Goal: Task Accomplishment & Management: Use online tool/utility

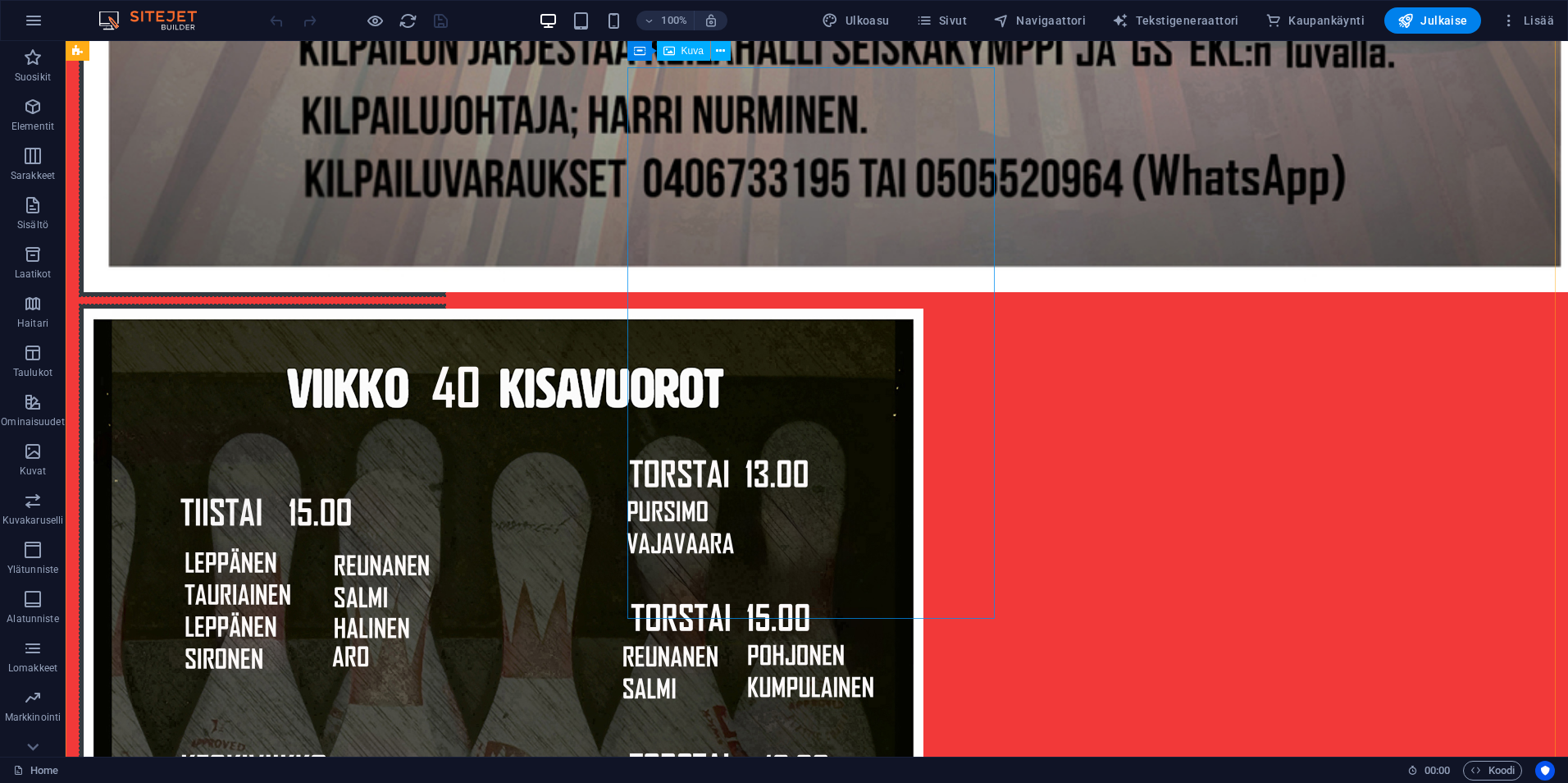
scroll to position [2872, 0]
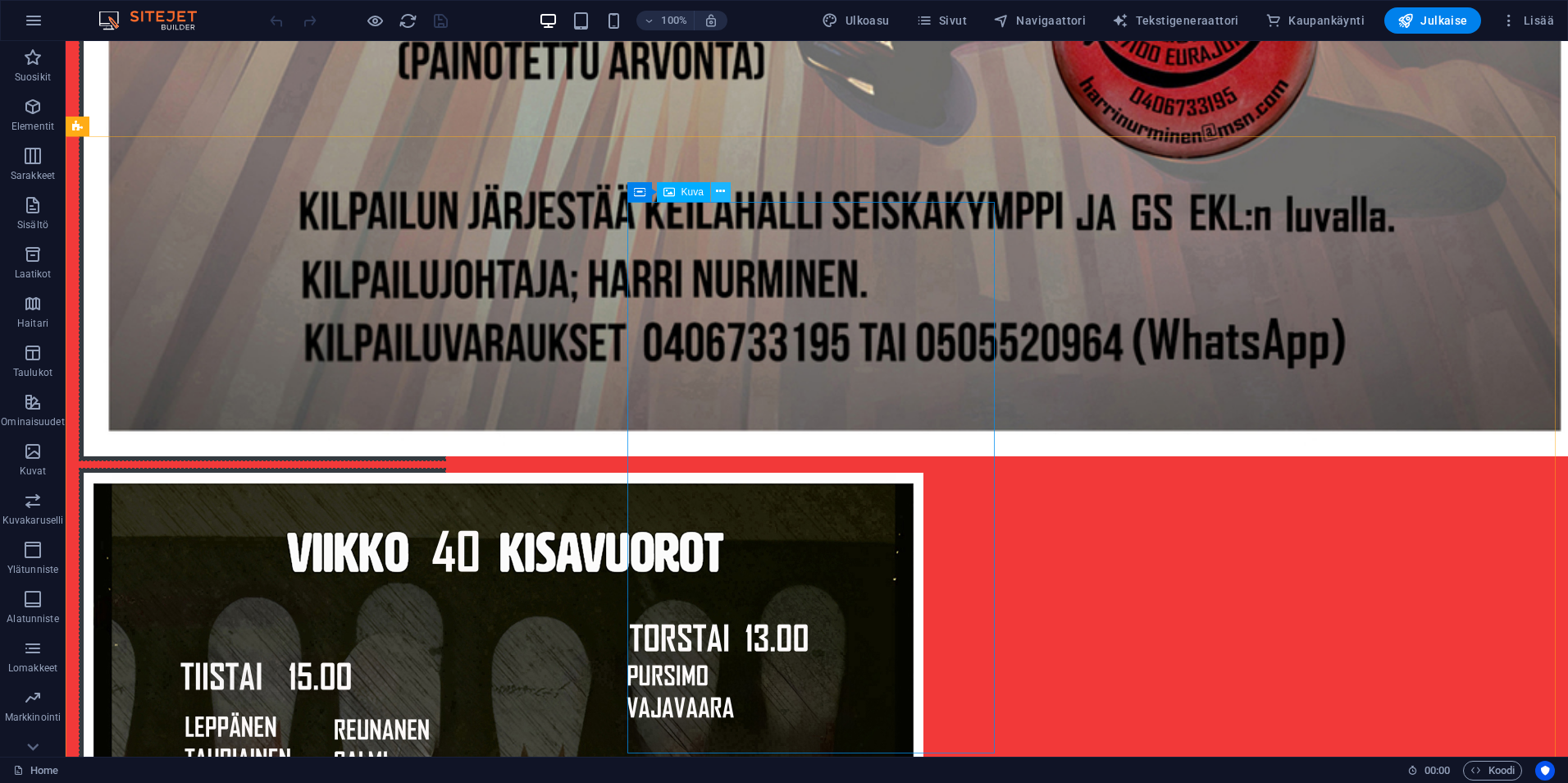
click at [722, 192] on icon at bounding box center [720, 192] width 9 height 18
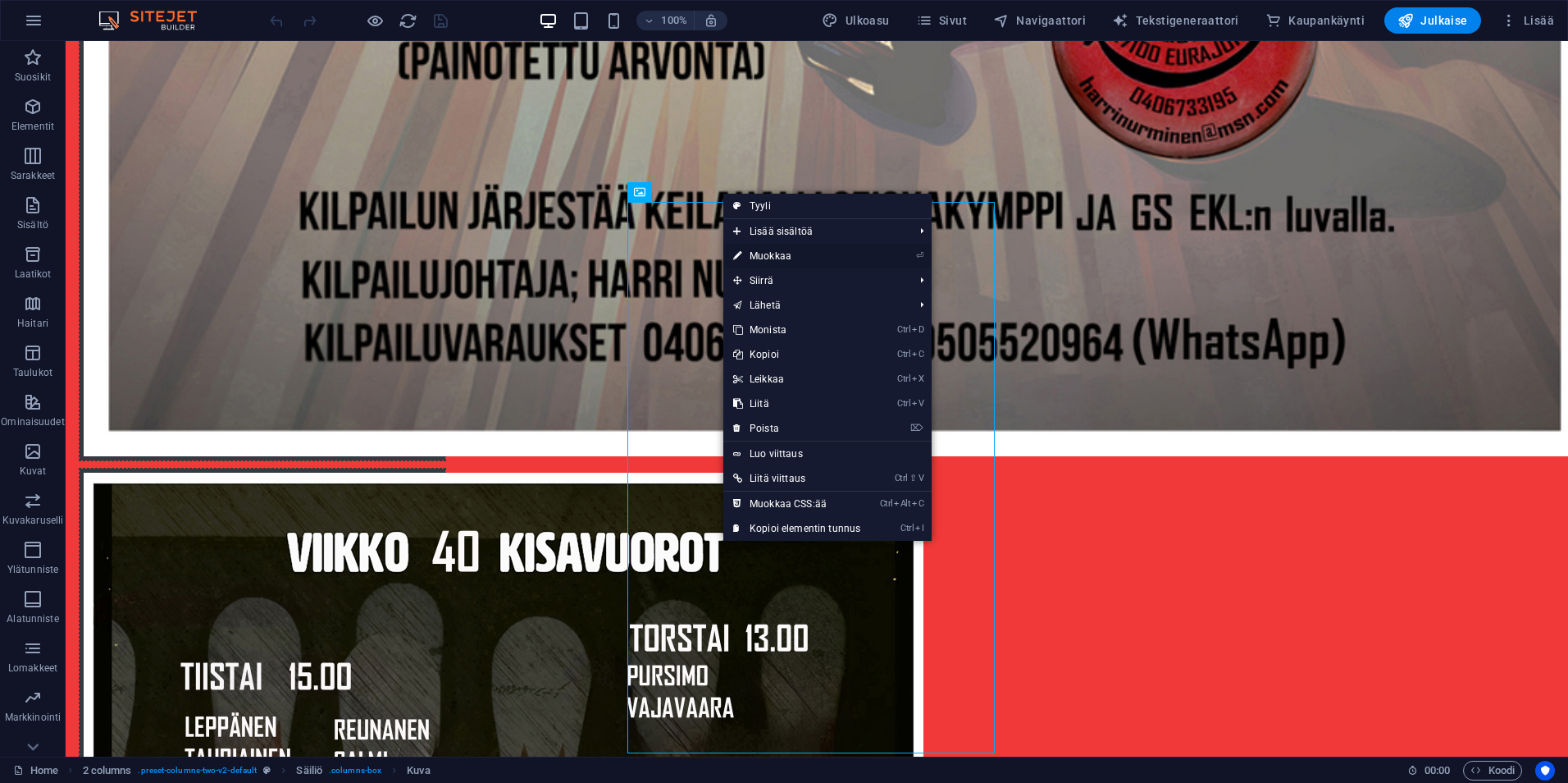
click at [754, 252] on link "⏎ Muokkaa" at bounding box center [796, 256] width 147 height 25
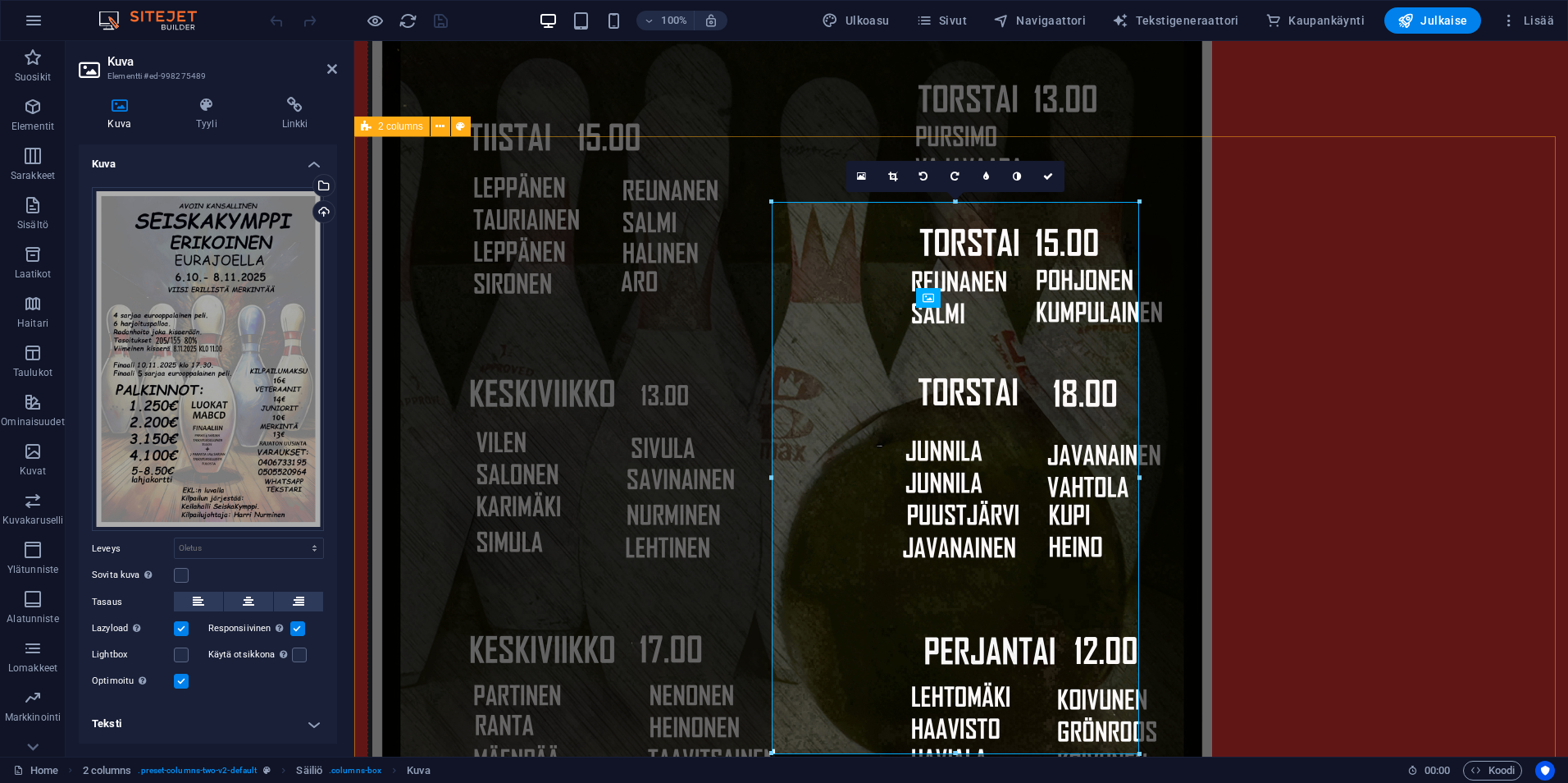
scroll to position [2766, 0]
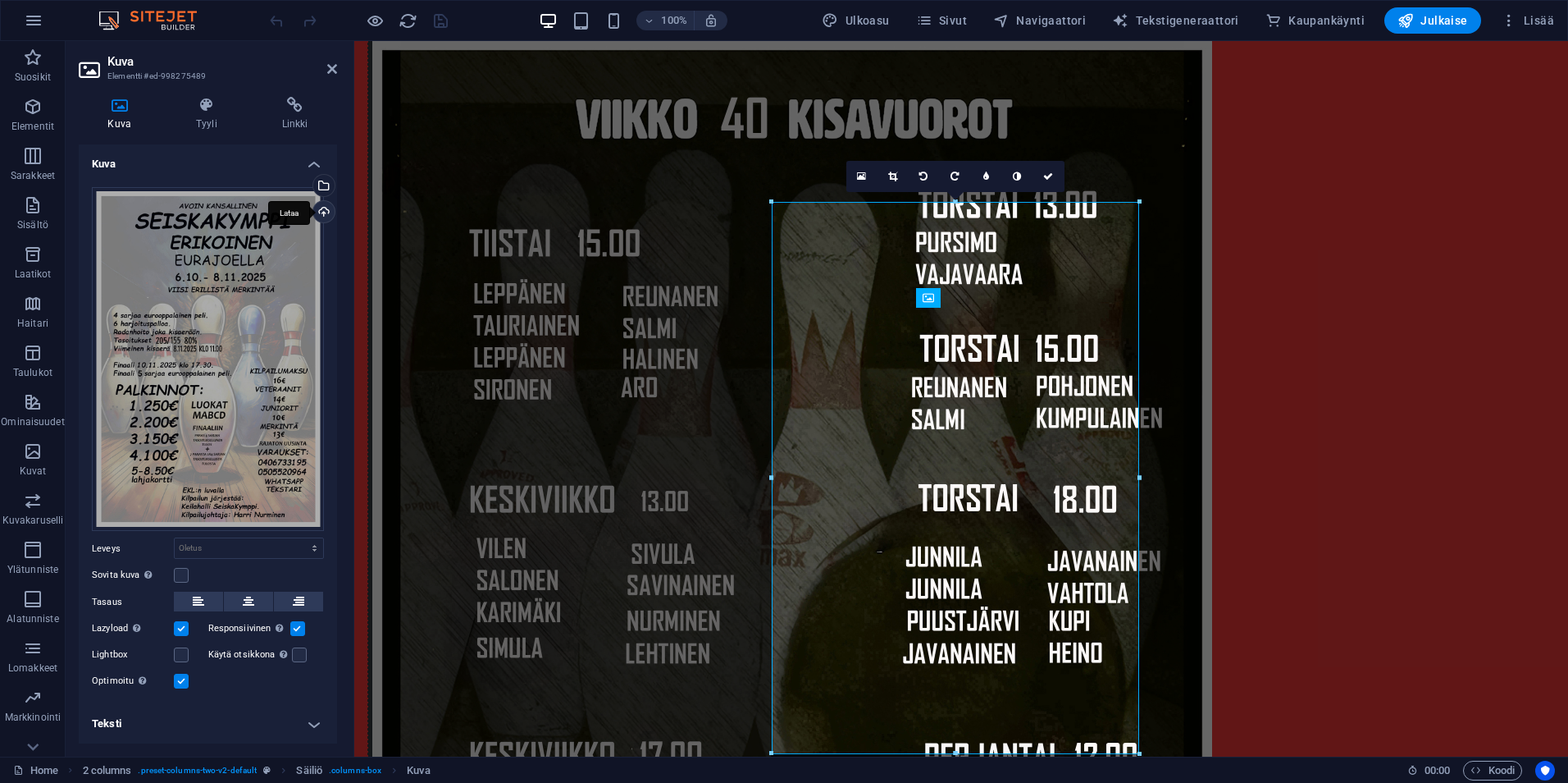
click at [316, 209] on div "Lataa" at bounding box center [322, 213] width 25 height 25
click at [441, 18] on icon "save" at bounding box center [441, 20] width 18 height 18
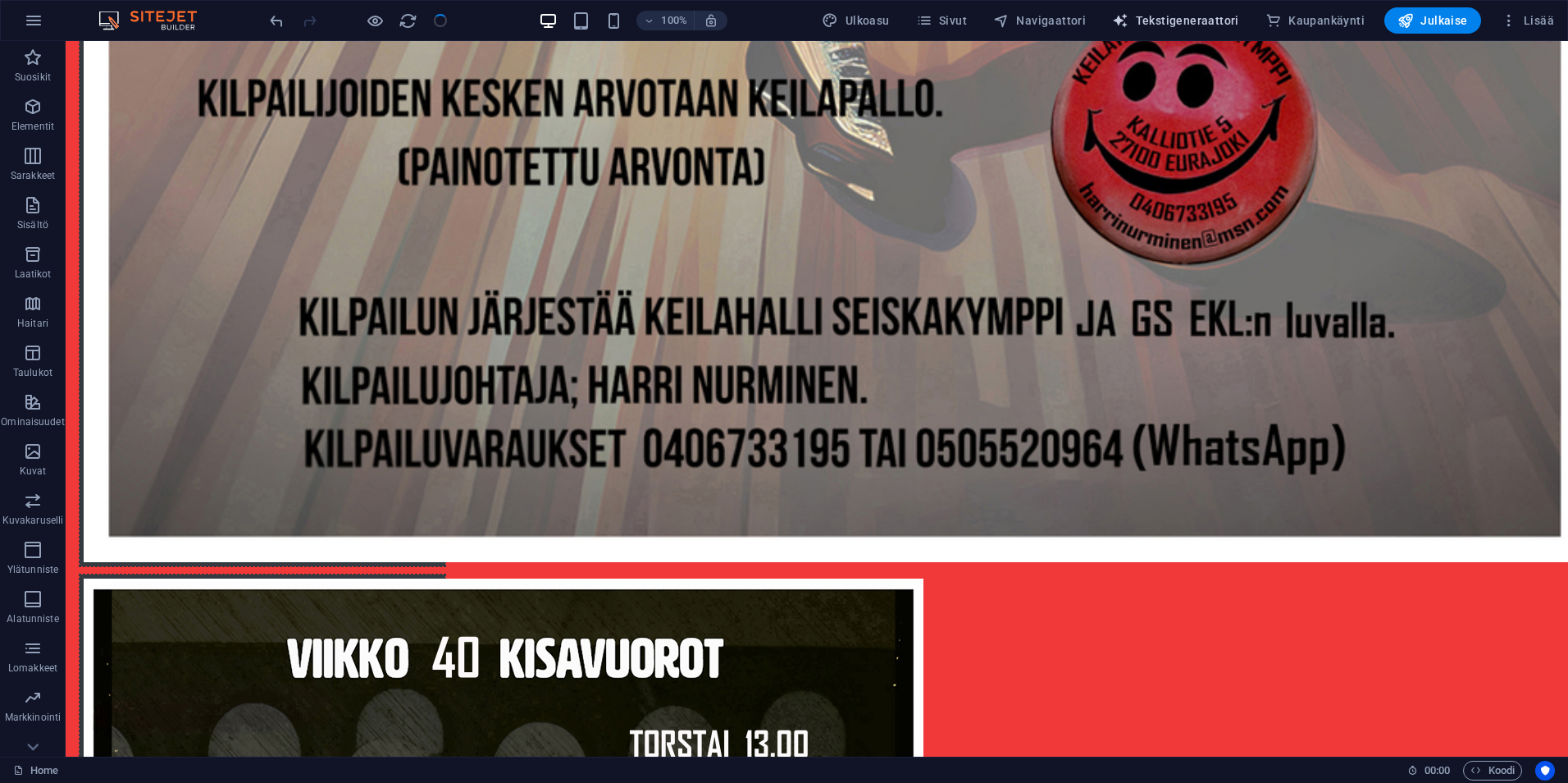
scroll to position [2872, 0]
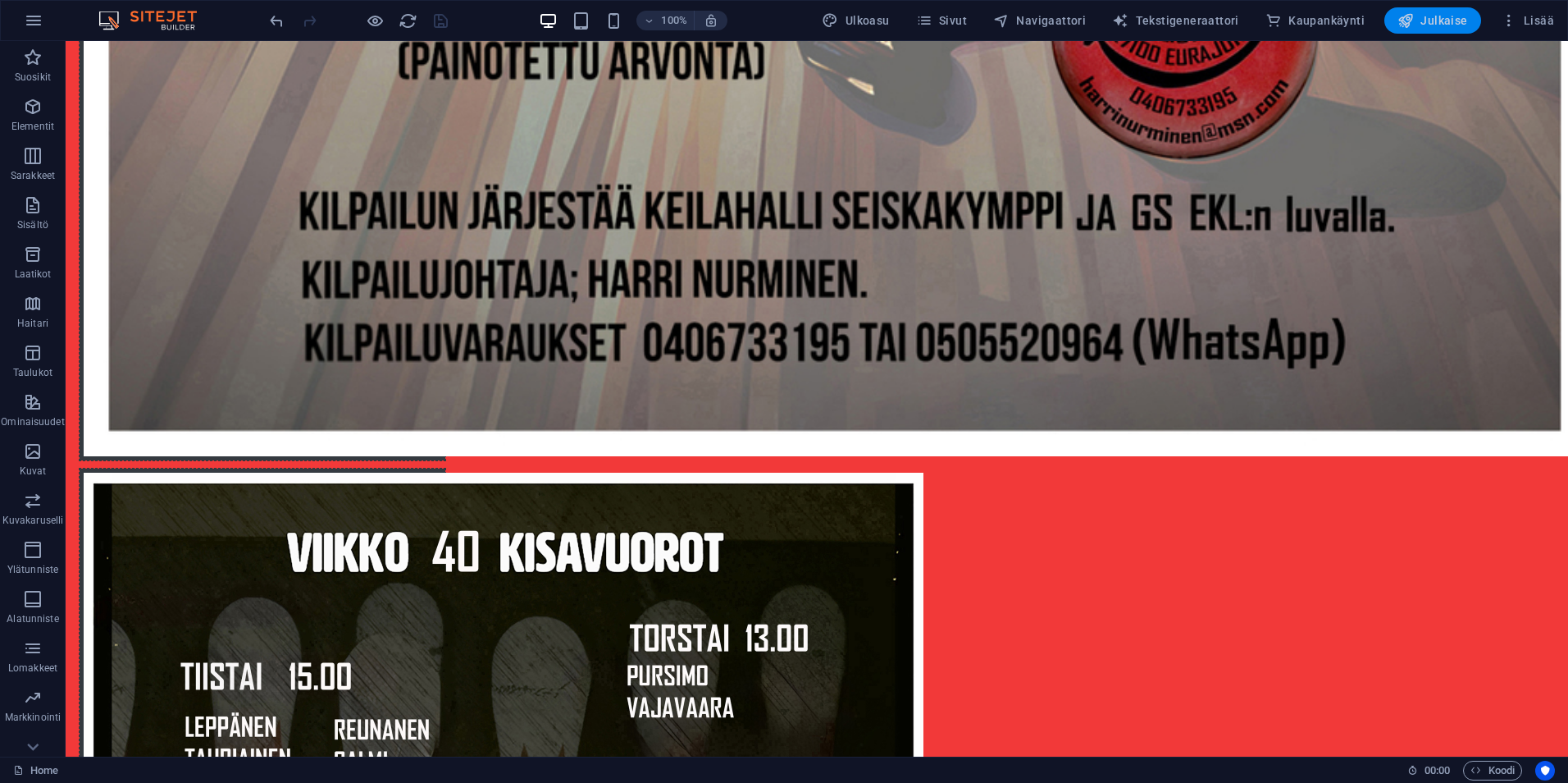
click at [1411, 20] on icon "button" at bounding box center [1405, 20] width 17 height 17
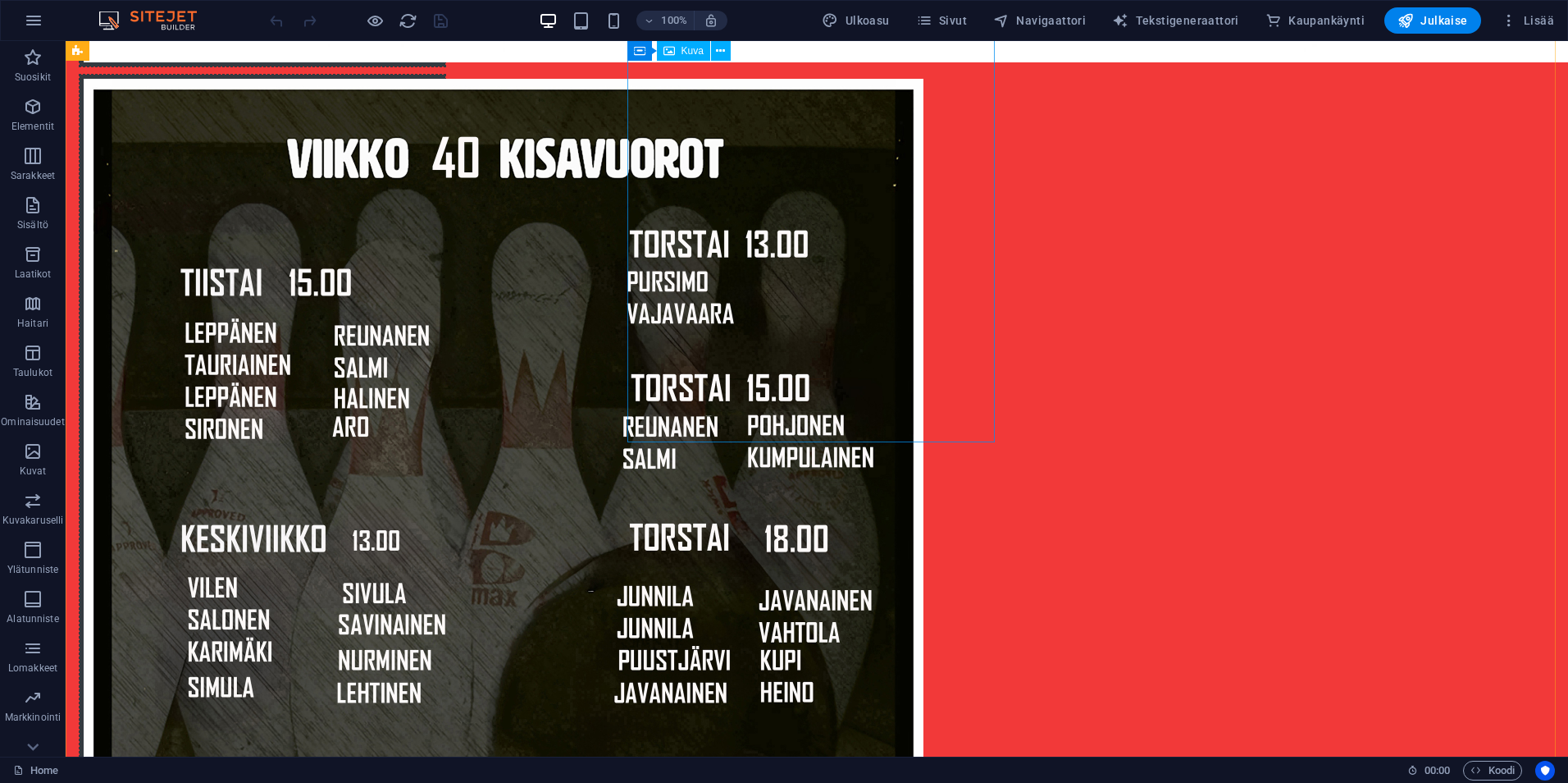
scroll to position [3446, 0]
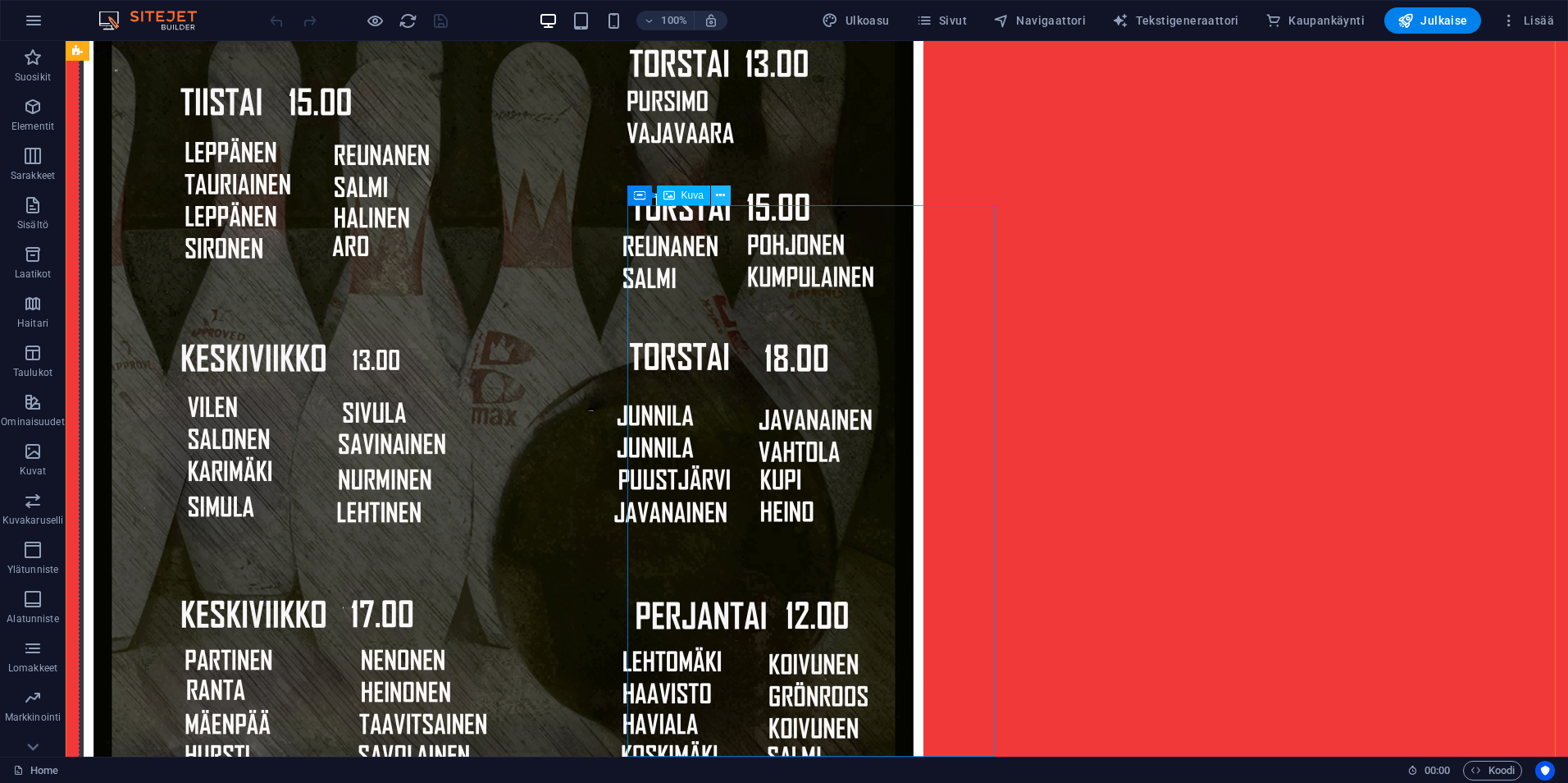
click at [723, 194] on icon at bounding box center [720, 196] width 9 height 18
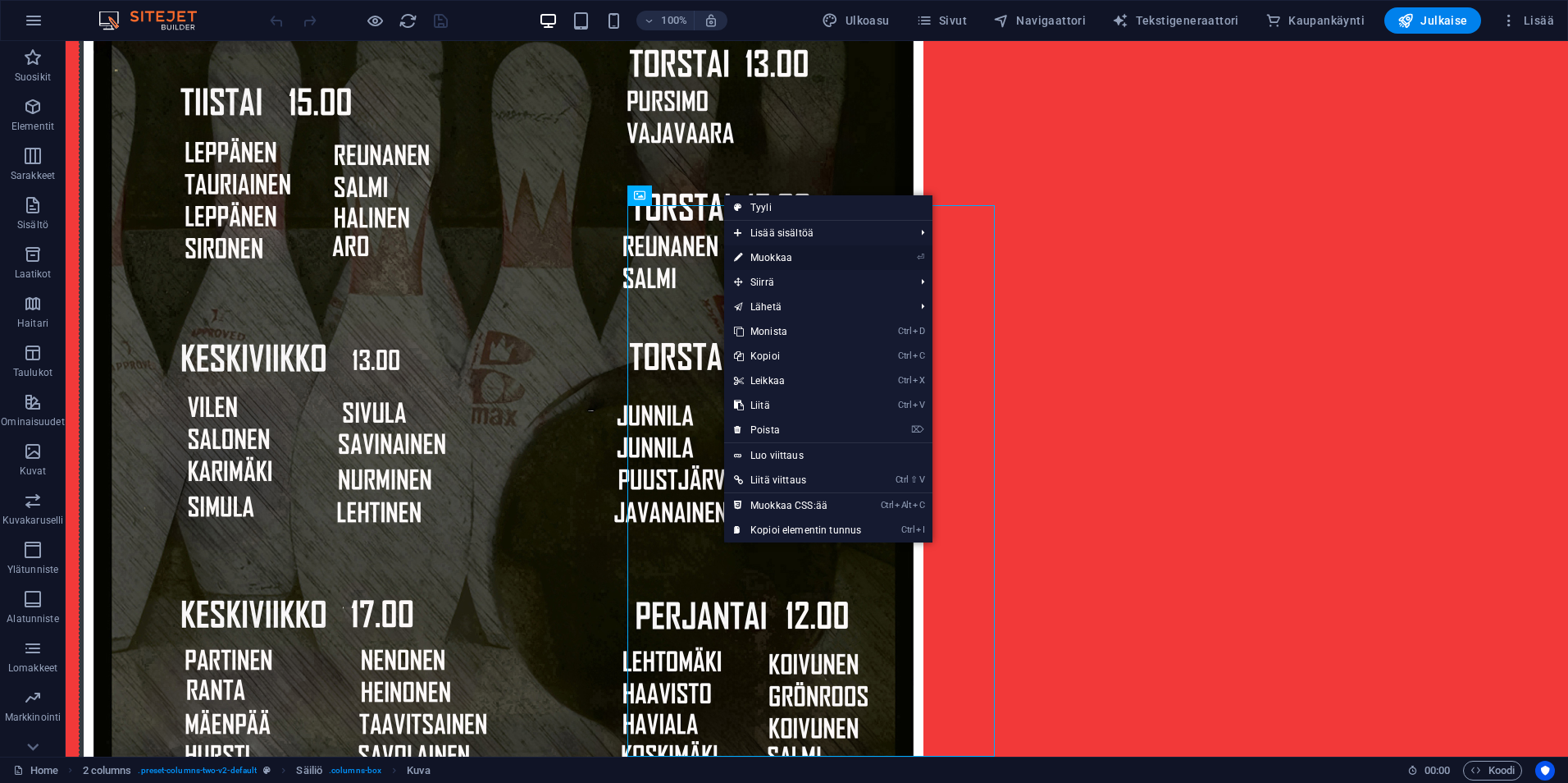
click at [753, 253] on link "⏎ Muokkaa" at bounding box center [797, 258] width 147 height 25
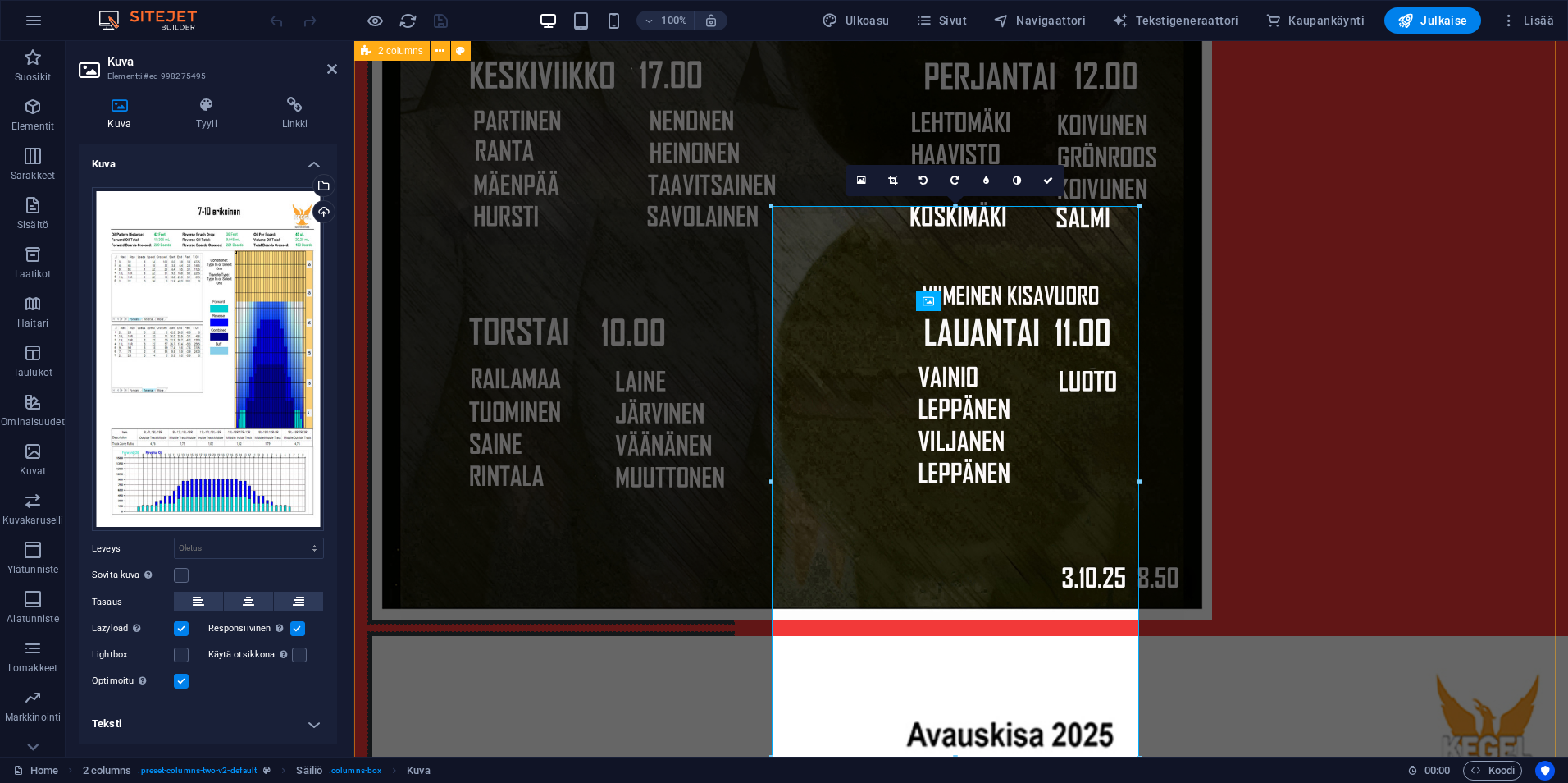
scroll to position [3340, 0]
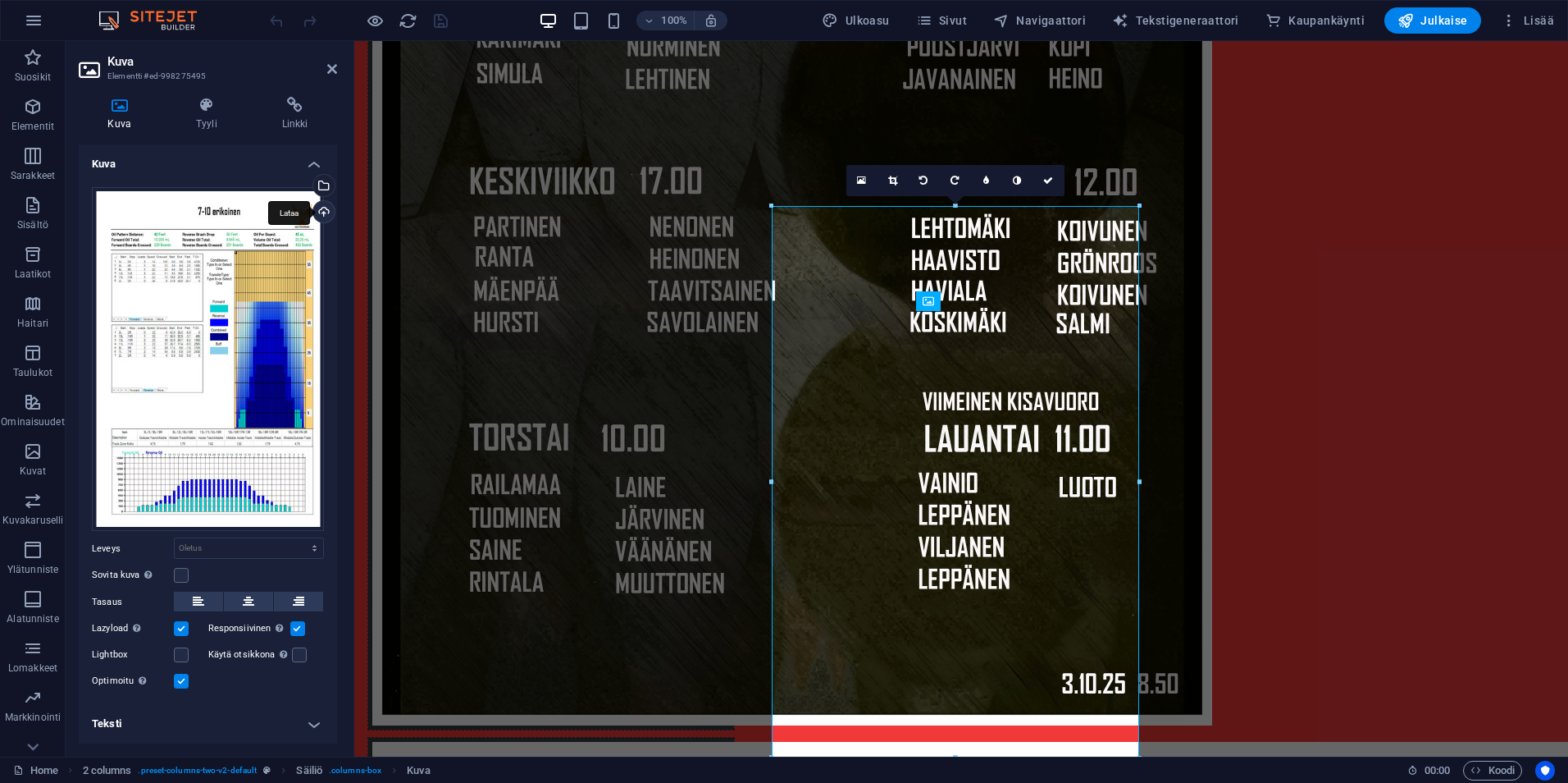
click at [319, 214] on div "Lataa" at bounding box center [322, 213] width 25 height 25
click at [1046, 179] on icon at bounding box center [1047, 180] width 10 height 10
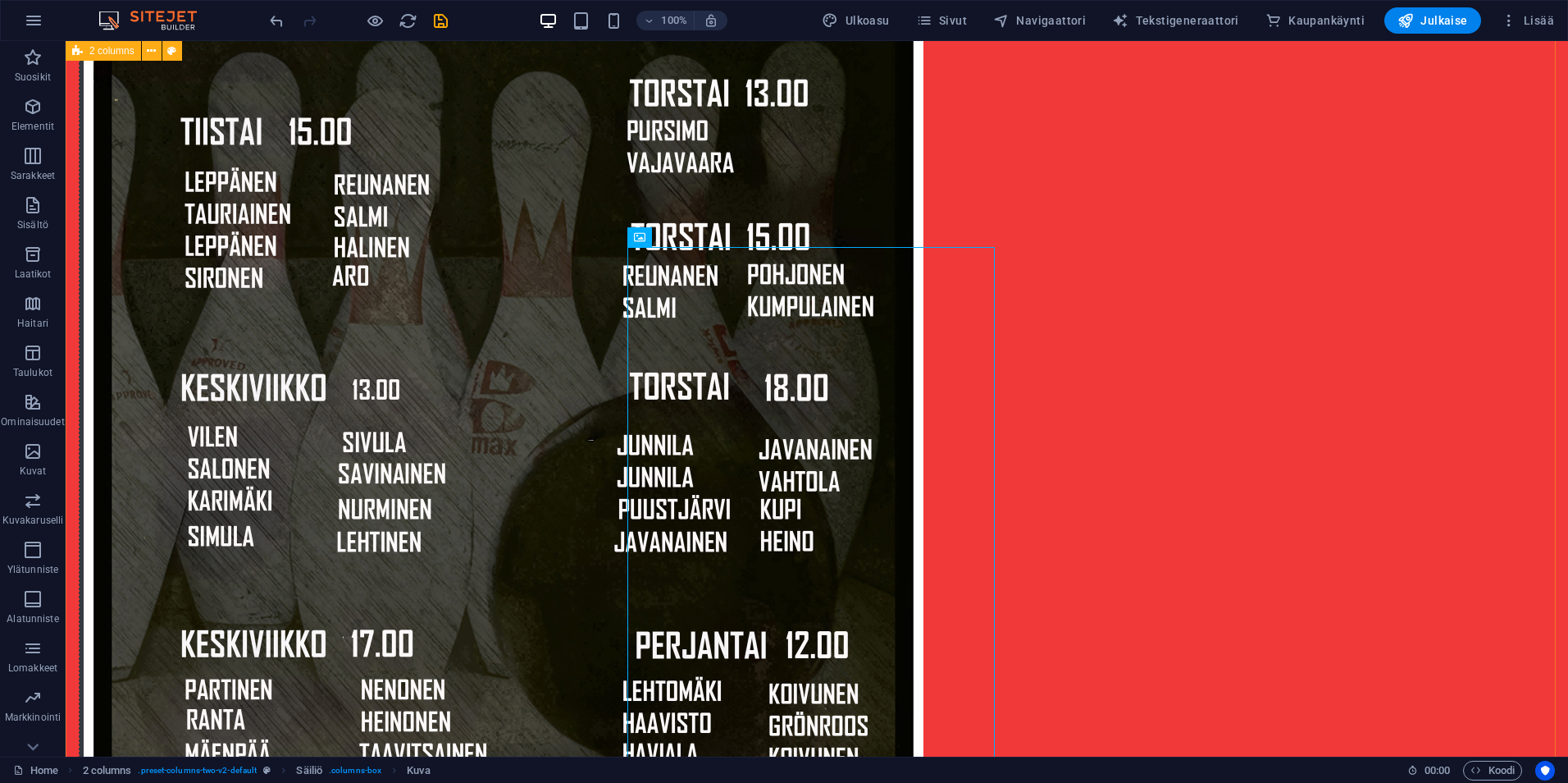
scroll to position [3442, 0]
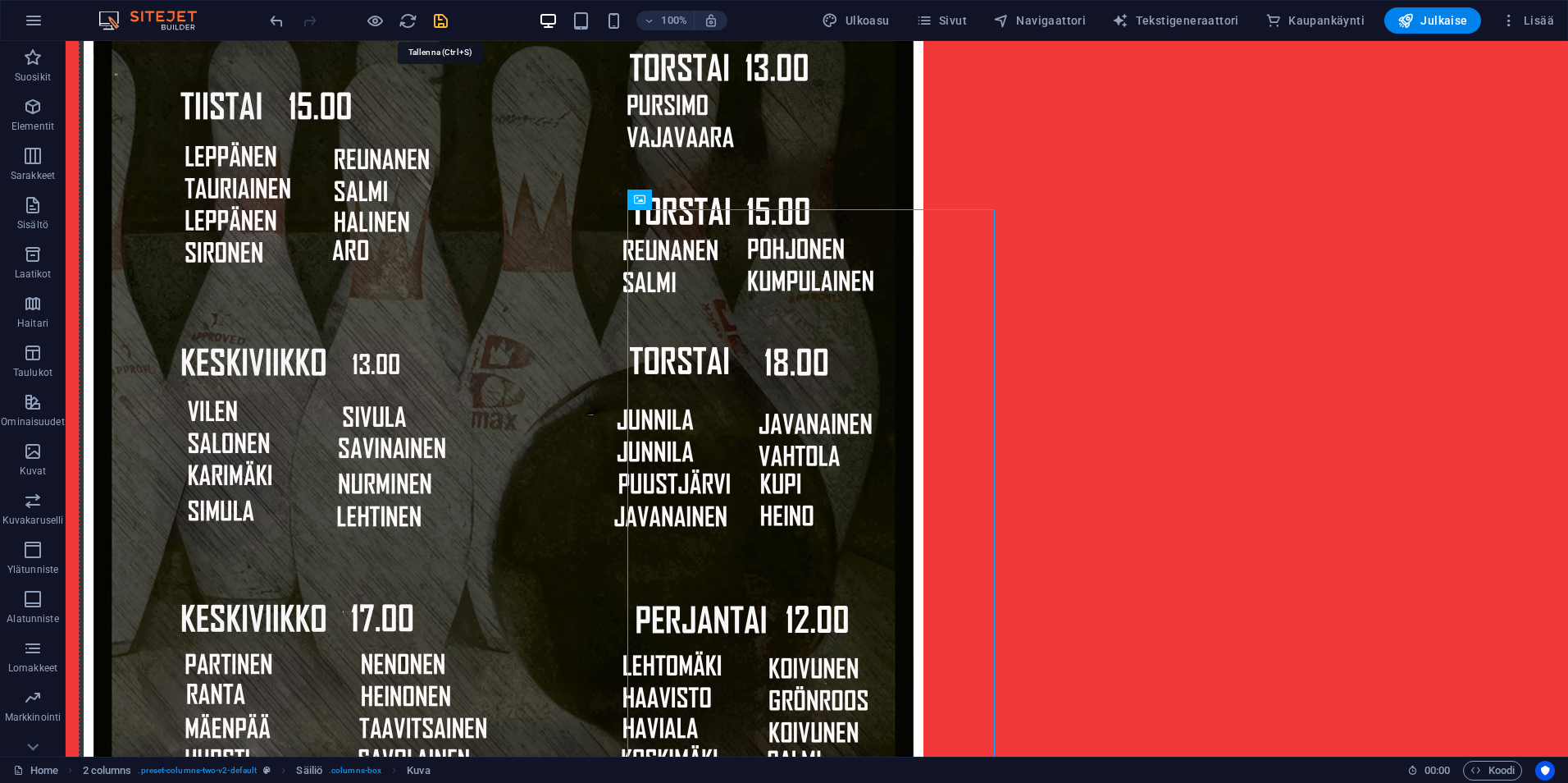
click at [443, 27] on icon "save" at bounding box center [441, 20] width 18 height 18
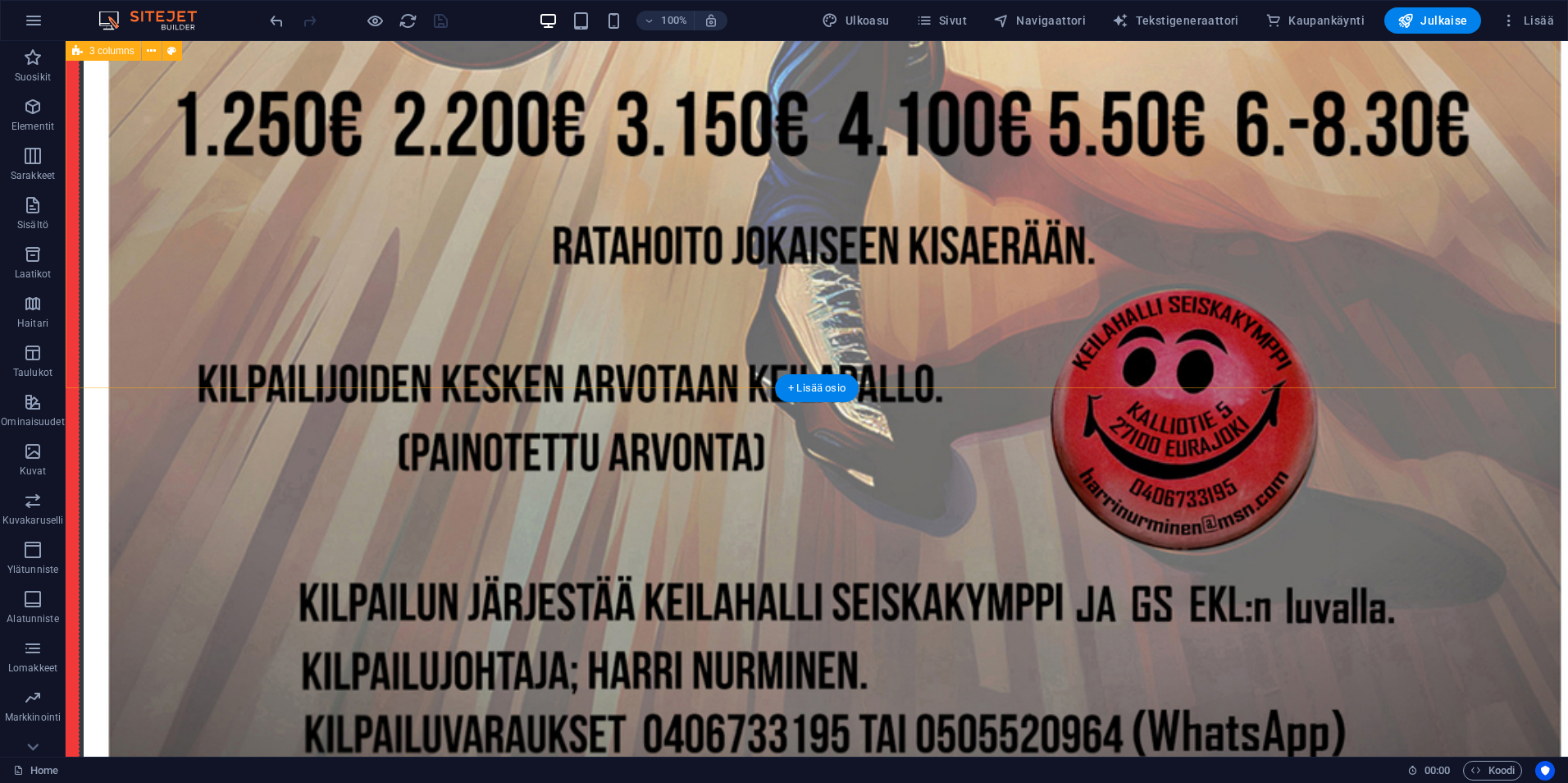
scroll to position [2293, 0]
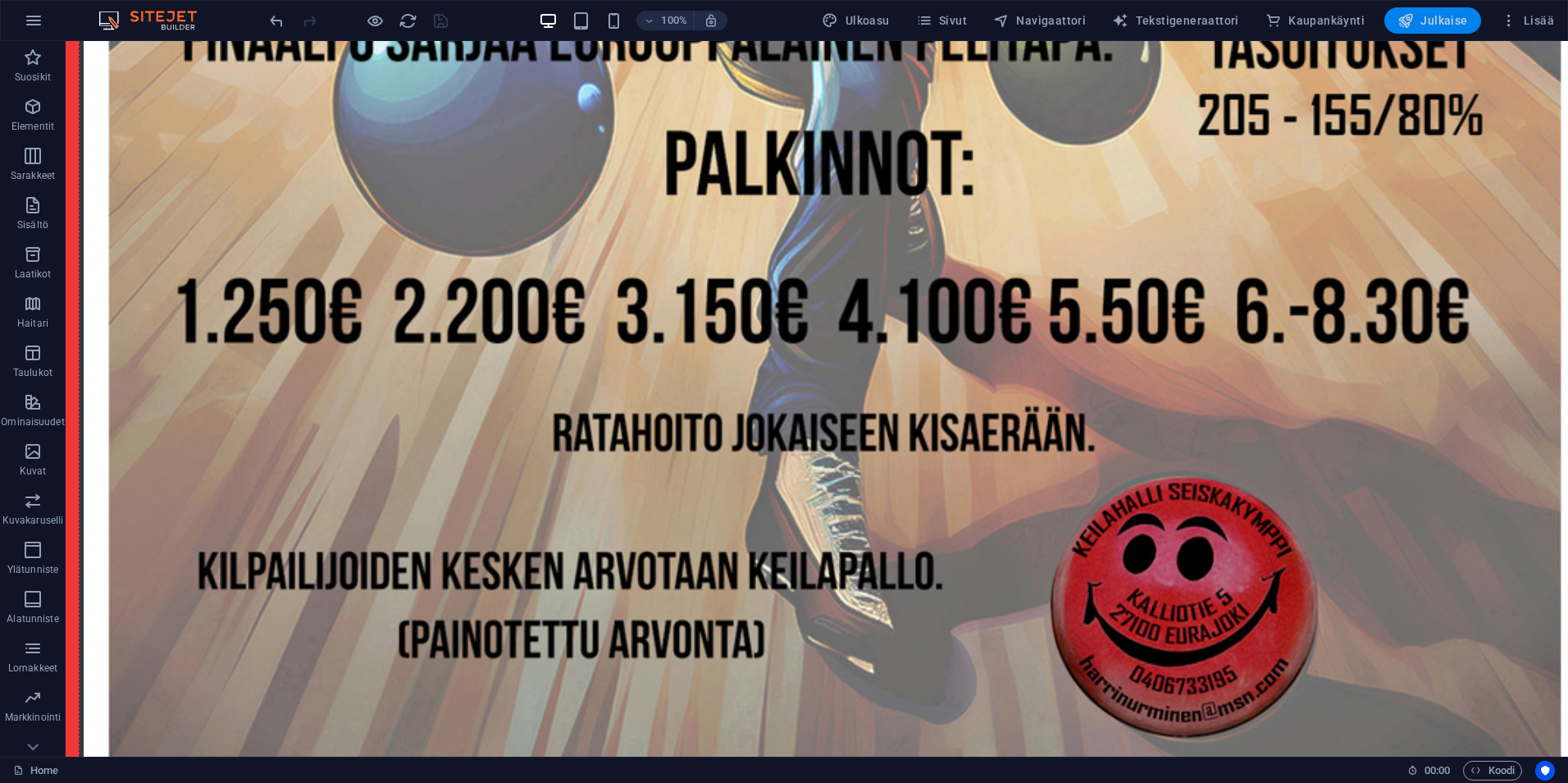
click at [1423, 19] on span "Julkaise" at bounding box center [1433, 20] width 70 height 17
